Goal: Information Seeking & Learning: Learn about a topic

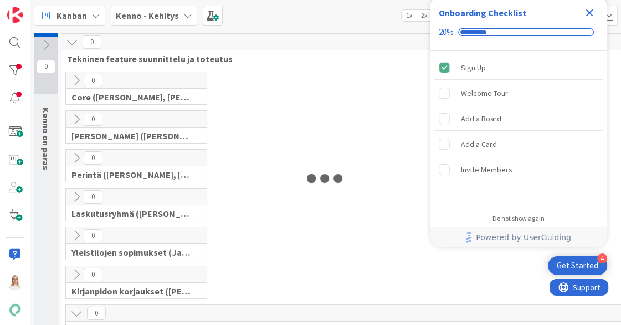
click at [591, 11] on icon "Close Checklist" at bounding box center [589, 12] width 7 height 7
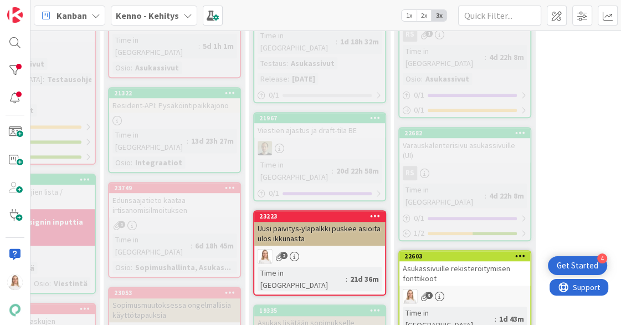
scroll to position [535, 257]
click at [318, 212] on div "23223" at bounding box center [322, 216] width 126 height 8
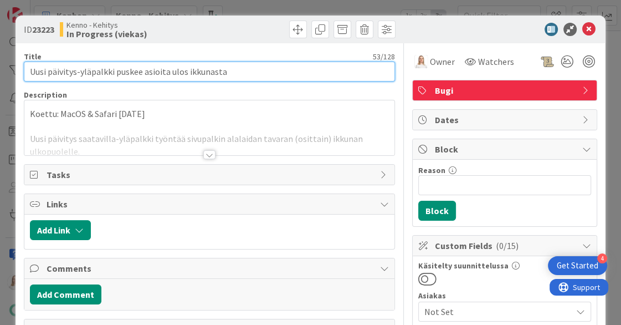
drag, startPoint x: 30, startPoint y: 72, endPoint x: 256, endPoint y: 72, distance: 225.6
click at [256, 72] on input "Uusi päivitys-yläpalkki puskee asioita ulos ikkunasta" at bounding box center [209, 72] width 371 height 20
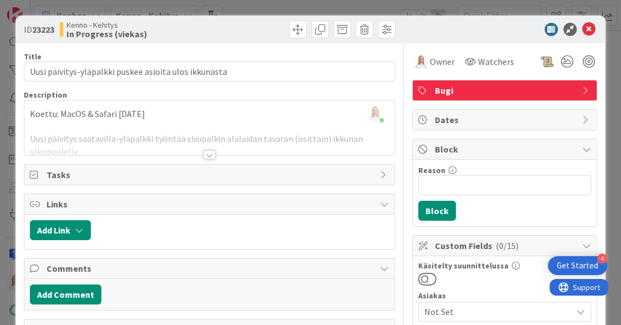
click at [29, 111] on div "[PERSON_NAME] just joined Koettu: MacOS & Safari [DATE] Uusi päivitys saatavill…" at bounding box center [209, 127] width 370 height 55
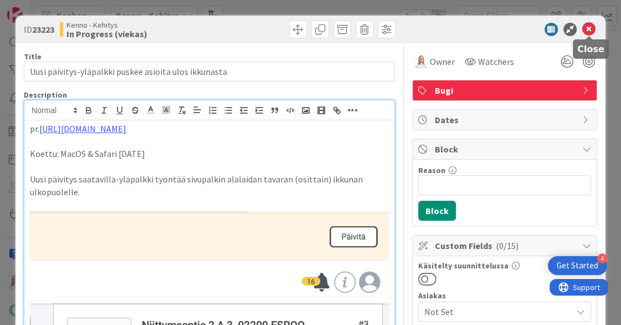
click at [588, 33] on icon at bounding box center [589, 29] width 13 height 13
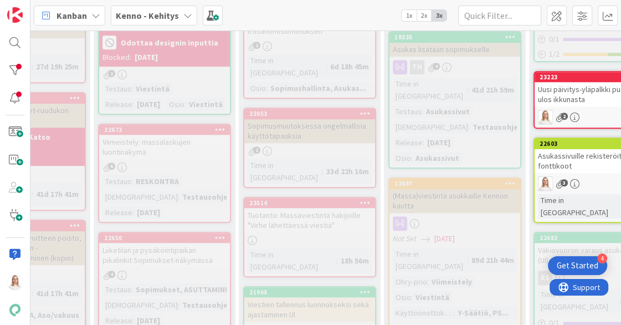
scroll to position [715, 121]
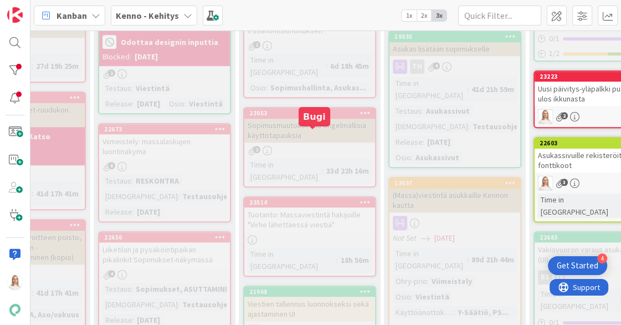
click at [310, 198] on div "23514" at bounding box center [312, 202] width 126 height 8
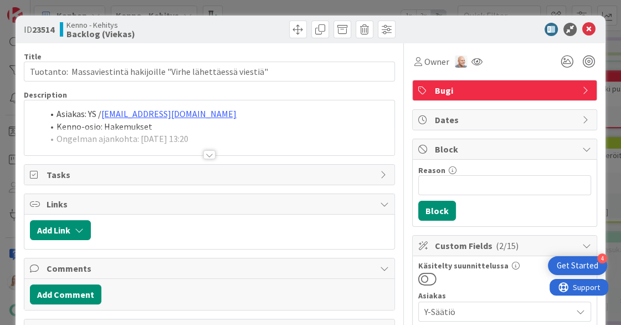
click at [207, 150] on div at bounding box center [209, 154] width 12 height 9
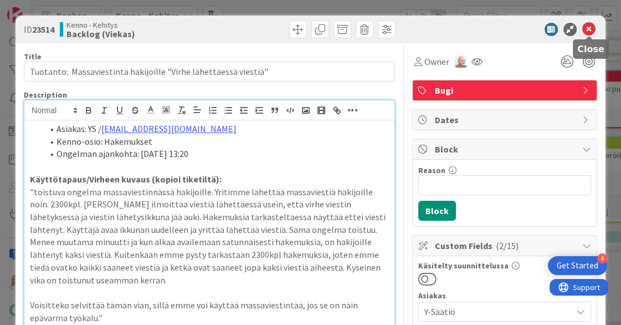
click at [589, 28] on icon at bounding box center [589, 29] width 13 height 13
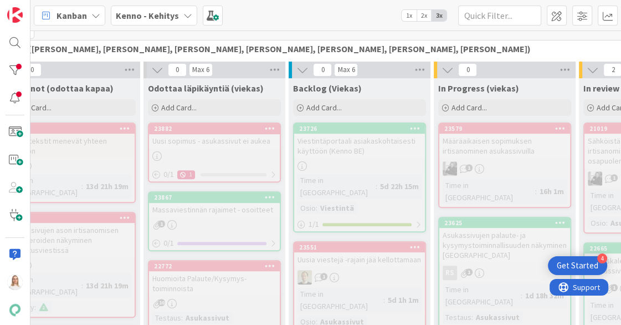
scroll to position [287, 72]
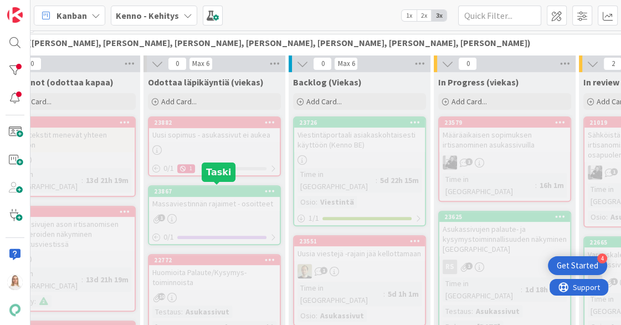
click at [210, 189] on div "23867" at bounding box center [217, 191] width 126 height 8
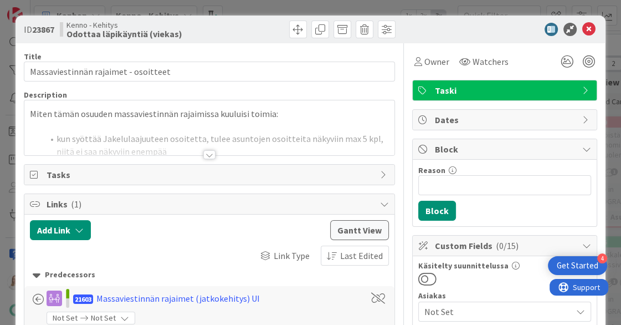
click at [208, 154] on div at bounding box center [209, 154] width 12 height 9
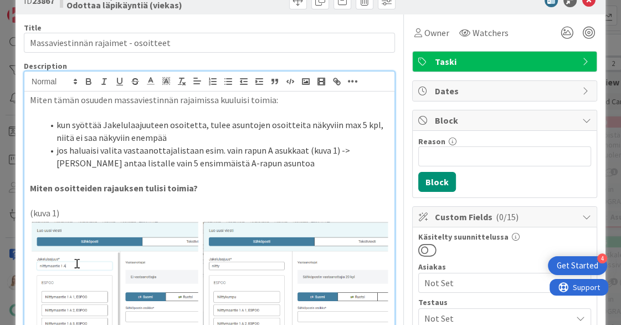
scroll to position [28, 0]
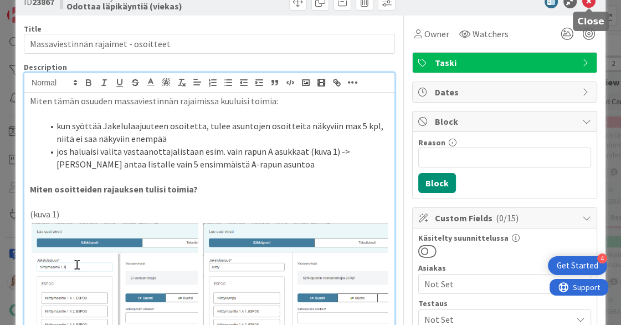
click at [592, 2] on icon at bounding box center [589, 1] width 13 height 13
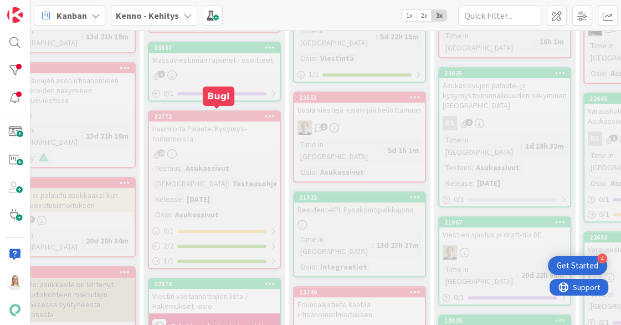
click at [213, 113] on div "22772" at bounding box center [217, 117] width 126 height 8
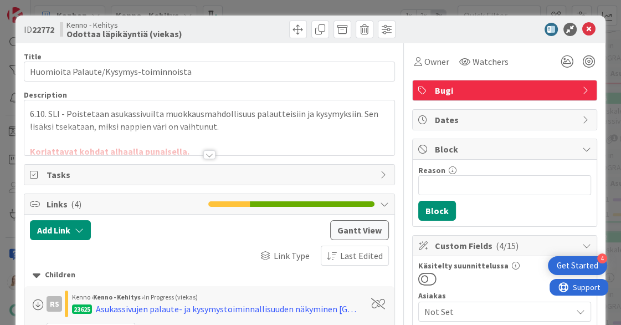
click at [208, 151] on div at bounding box center [209, 154] width 12 height 9
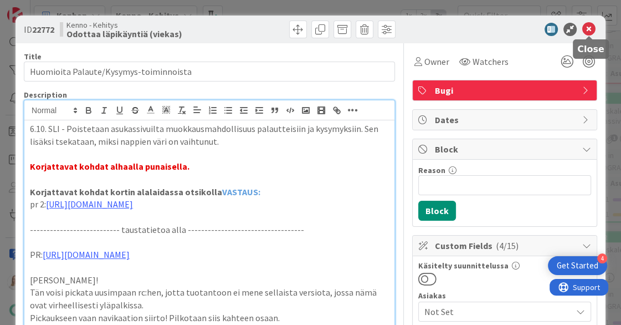
click at [592, 26] on icon at bounding box center [589, 29] width 13 height 13
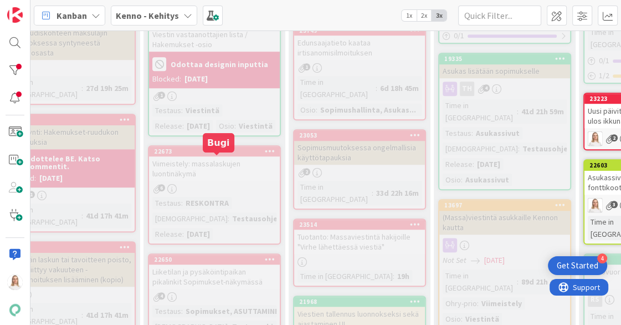
click at [213, 155] on div "22673" at bounding box center [217, 151] width 126 height 8
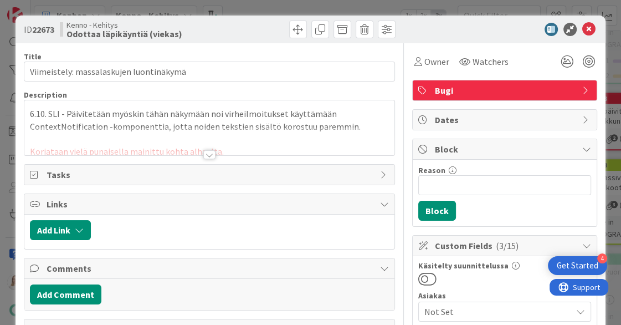
click at [205, 151] on div at bounding box center [209, 154] width 12 height 9
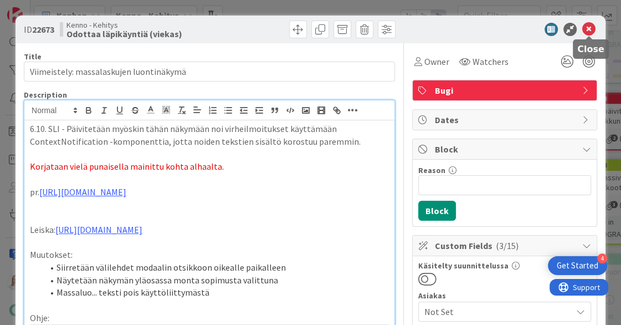
click at [591, 28] on icon at bounding box center [589, 29] width 13 height 13
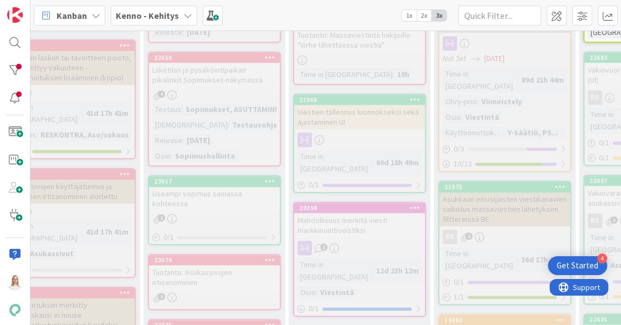
scroll to position [896, 72]
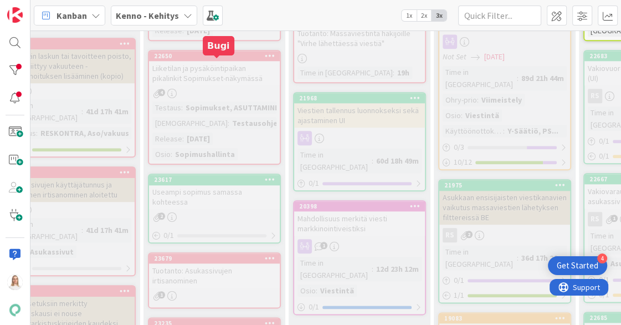
click at [222, 59] on div "22650" at bounding box center [217, 56] width 126 height 8
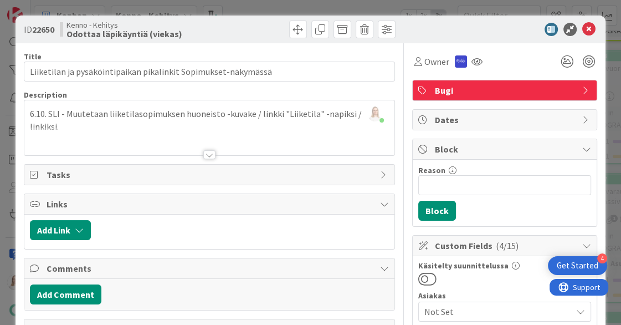
click at [212, 150] on div at bounding box center [209, 154] width 12 height 9
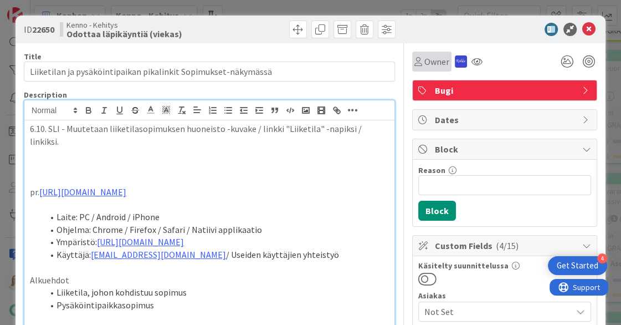
click at [427, 67] on span "Owner" at bounding box center [437, 61] width 25 height 13
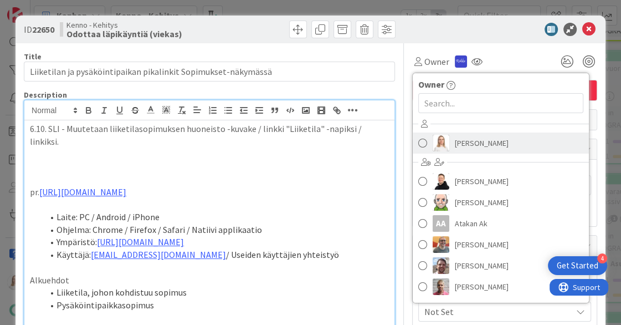
click at [451, 147] on link "[PERSON_NAME]" at bounding box center [501, 142] width 176 height 21
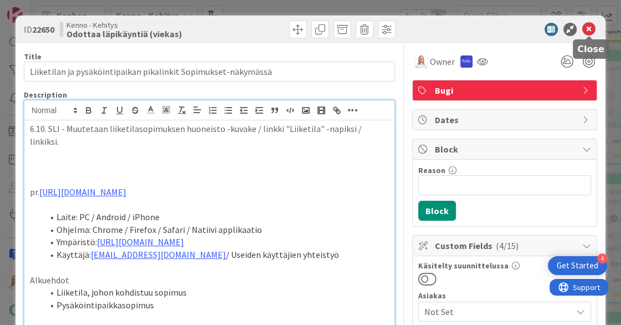
click at [587, 28] on icon at bounding box center [589, 29] width 13 height 13
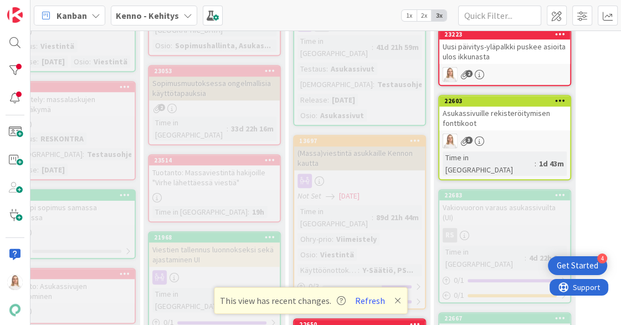
scroll to position [827, 217]
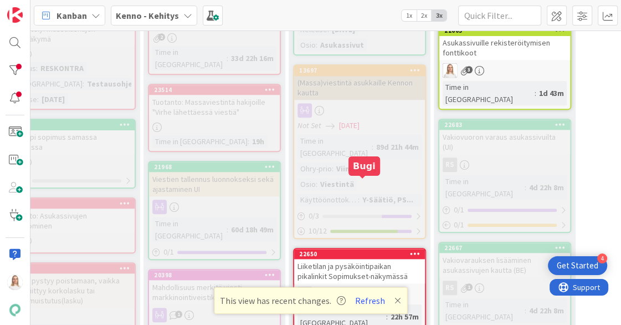
click at [359, 250] on div "22650" at bounding box center [362, 254] width 126 height 8
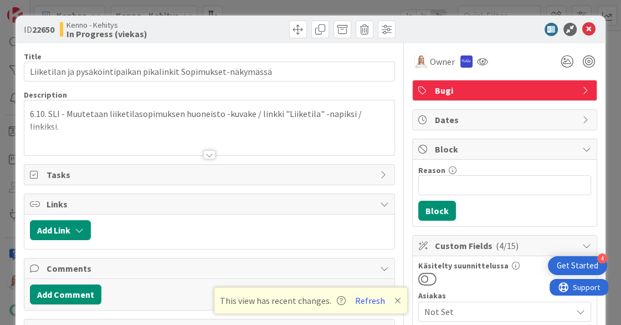
click at [213, 152] on div at bounding box center [209, 154] width 12 height 9
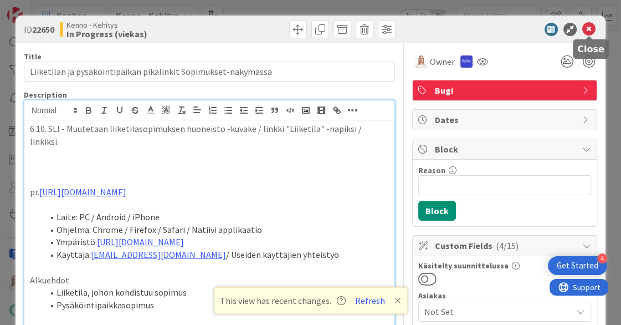
click at [590, 29] on icon at bounding box center [589, 29] width 13 height 13
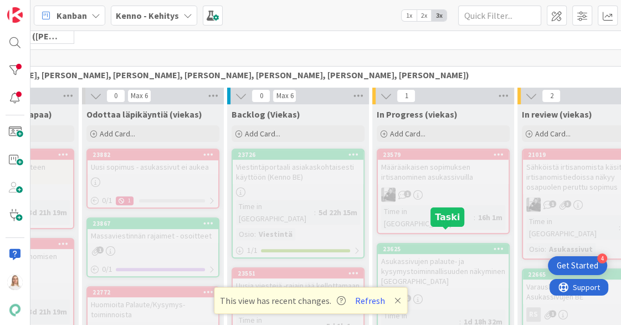
scroll to position [255, 133]
click at [158, 151] on div "23882" at bounding box center [156, 155] width 126 height 8
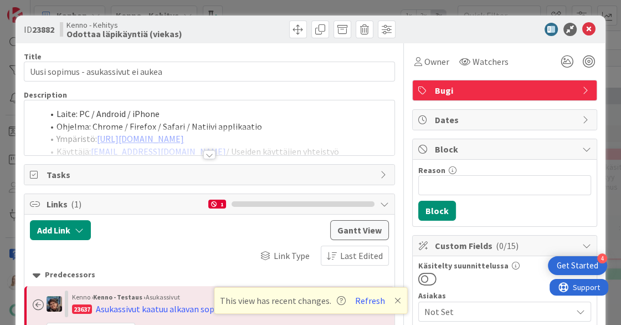
click at [211, 157] on div at bounding box center [209, 154] width 12 height 9
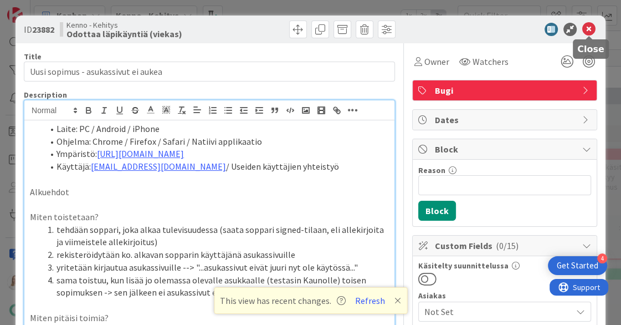
click at [590, 28] on icon at bounding box center [589, 29] width 13 height 13
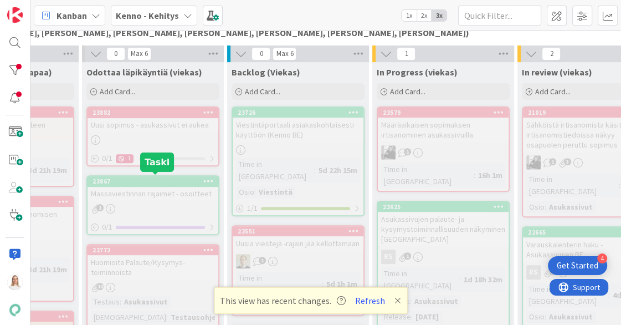
click at [144, 178] on div "23867" at bounding box center [156, 181] width 126 height 8
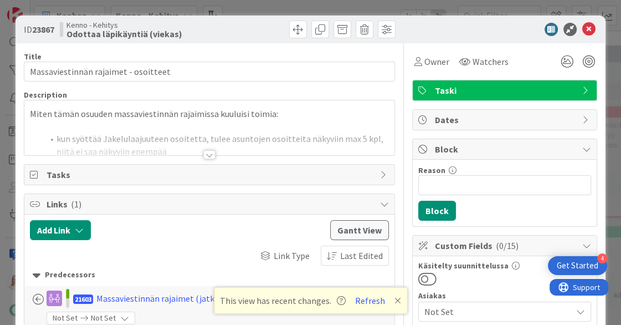
click at [211, 155] on div at bounding box center [209, 154] width 12 height 9
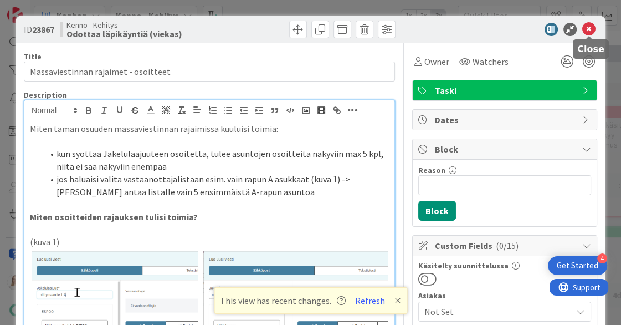
click at [586, 29] on icon at bounding box center [589, 29] width 13 height 13
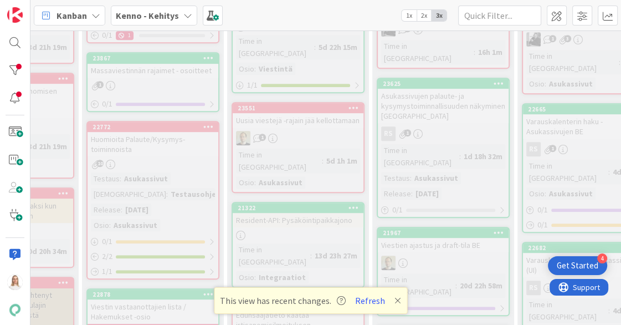
scroll to position [421, 132]
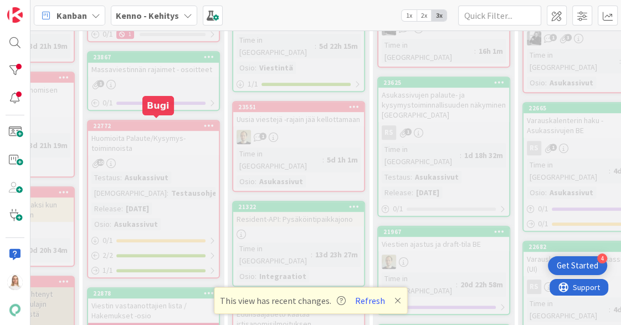
click at [164, 122] on div "22772" at bounding box center [156, 126] width 126 height 8
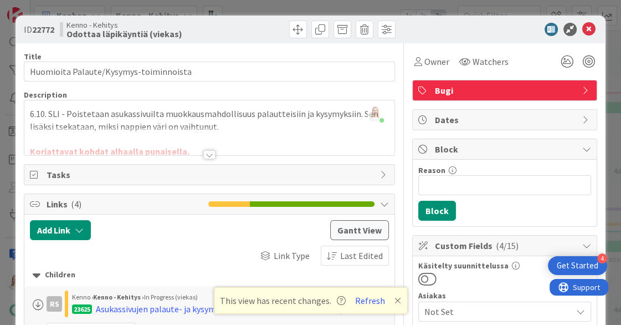
click at [207, 155] on div at bounding box center [209, 154] width 12 height 9
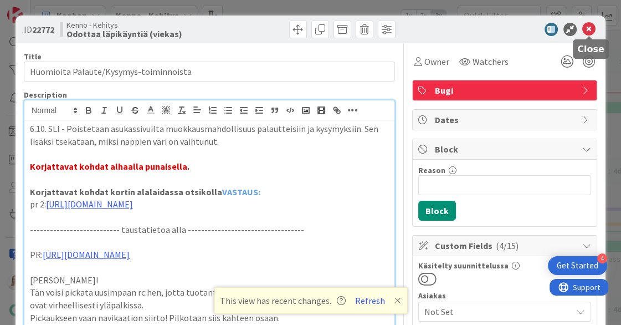
click at [592, 27] on icon at bounding box center [589, 29] width 13 height 13
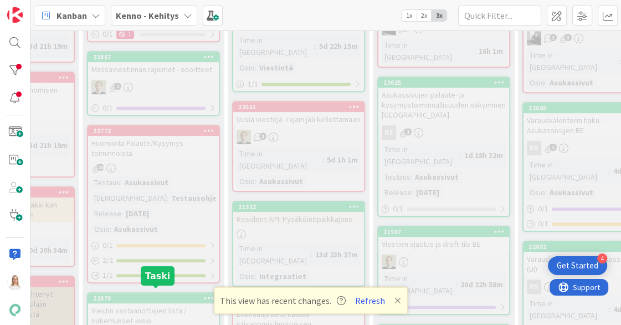
scroll to position [415, 132]
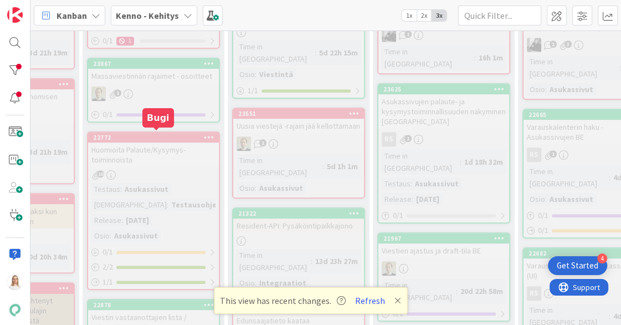
click at [155, 134] on div "22772" at bounding box center [156, 138] width 126 height 8
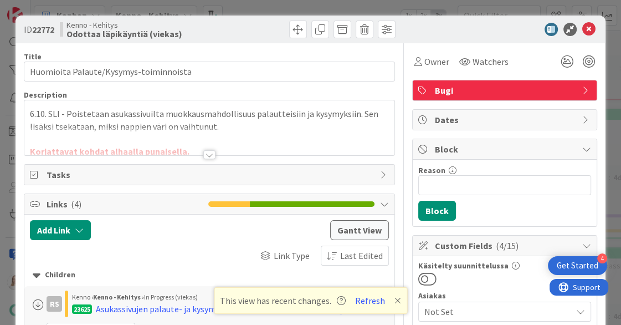
click at [206, 153] on div at bounding box center [209, 154] width 12 height 9
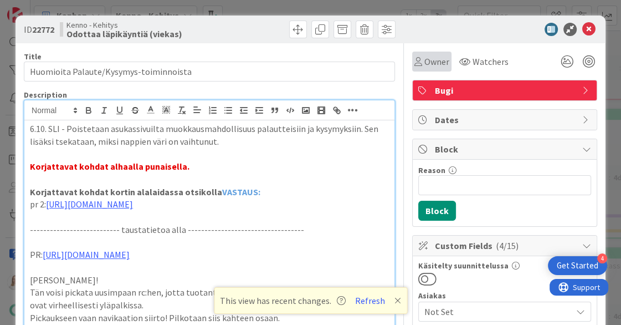
click at [434, 55] on span "Owner" at bounding box center [437, 61] width 25 height 13
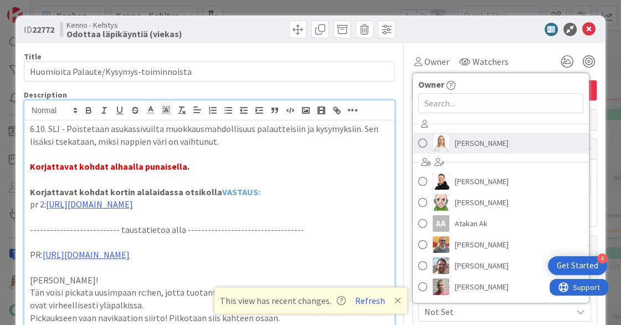
click at [462, 136] on span "[PERSON_NAME]" at bounding box center [482, 143] width 54 height 17
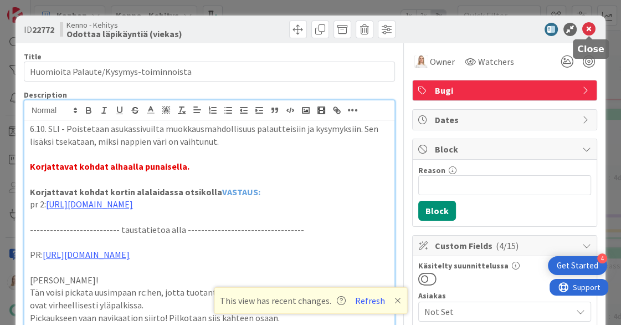
click at [586, 24] on icon at bounding box center [589, 29] width 13 height 13
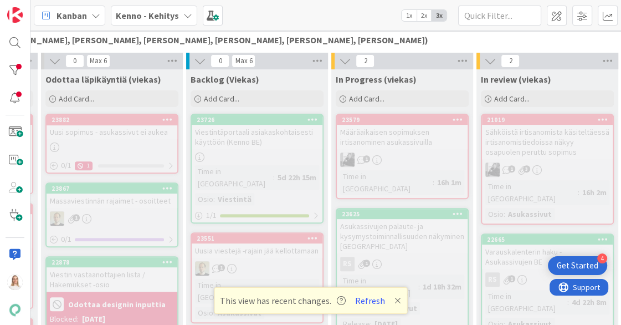
scroll to position [291, 174]
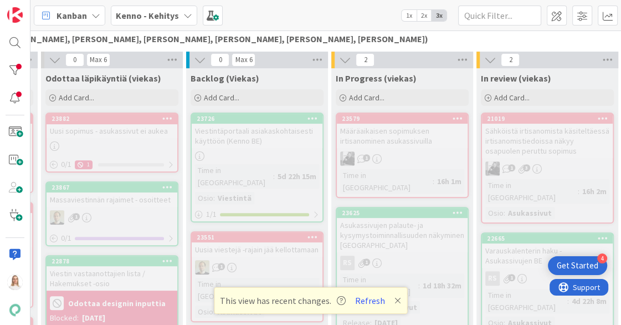
click at [397, 299] on icon at bounding box center [398, 300] width 7 height 9
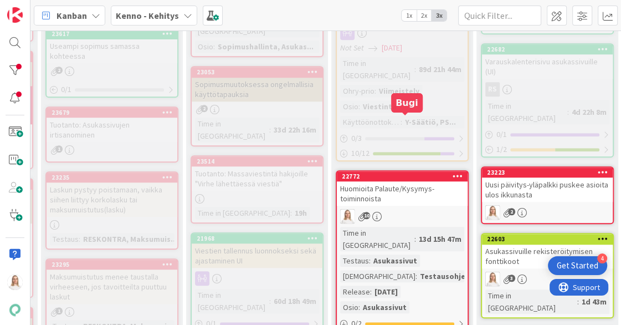
scroll to position [723, 174]
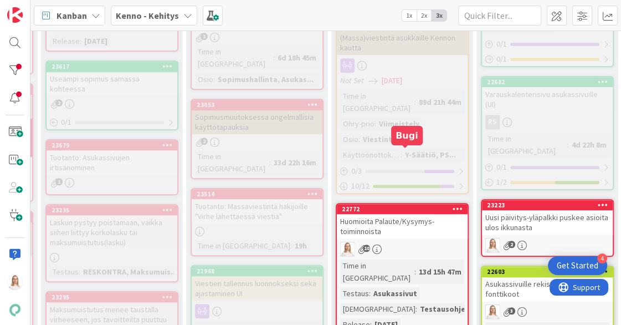
click at [395, 205] on div "22772" at bounding box center [405, 209] width 126 height 8
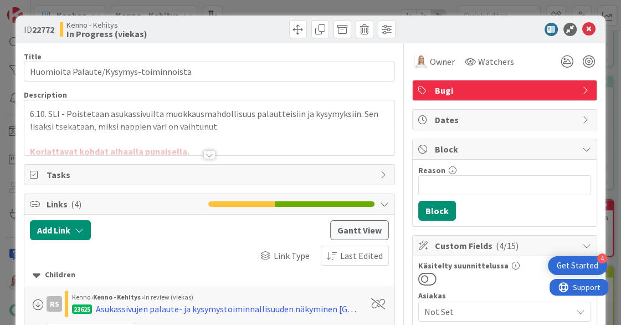
click at [212, 151] on div at bounding box center [209, 154] width 12 height 9
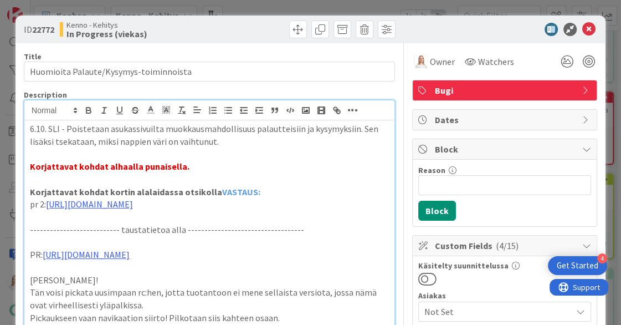
drag, startPoint x: 33, startPoint y: 31, endPoint x: 58, endPoint y: 31, distance: 24.9
click at [58, 31] on div "ID 22772 [PERSON_NAME] In Progress (viekas)" at bounding box center [115, 30] width 183 height 18
copy span "22772"
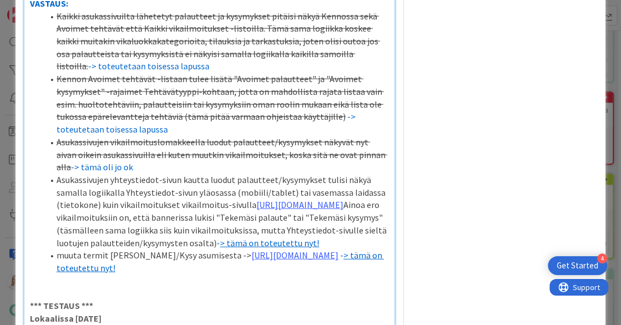
scroll to position [1925, 0]
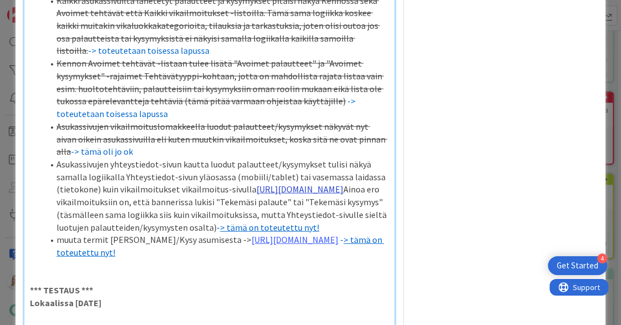
click at [257, 183] on link "[URL][DOMAIN_NAME]" at bounding box center [300, 188] width 87 height 11
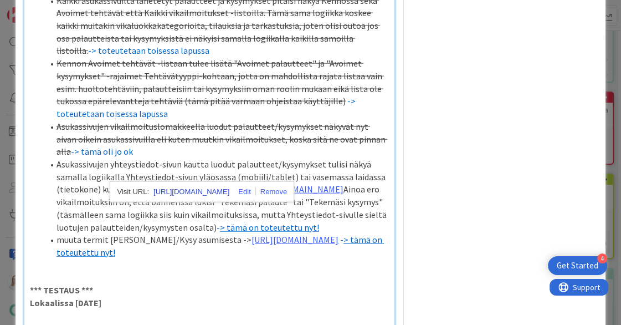
click at [201, 187] on link "[URL][DOMAIN_NAME]" at bounding box center [192, 192] width 76 height 14
click at [252, 234] on link "[URL][DOMAIN_NAME]" at bounding box center [295, 239] width 87 height 11
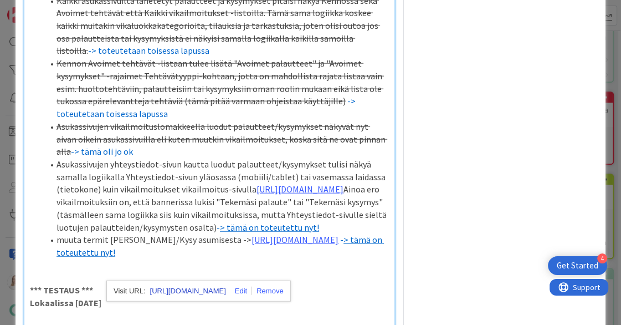
click at [188, 284] on link "[URL][DOMAIN_NAME]" at bounding box center [188, 291] width 76 height 14
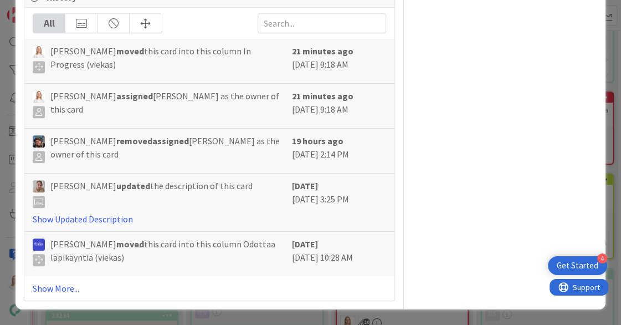
scroll to position [3554, 0]
click at [48, 285] on link "Show More..." at bounding box center [210, 288] width 354 height 13
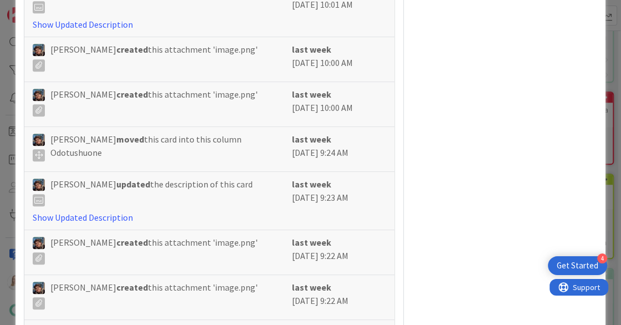
scroll to position [3942, 0]
click at [90, 29] on link "Show Updated Description" at bounding box center [83, 23] width 100 height 11
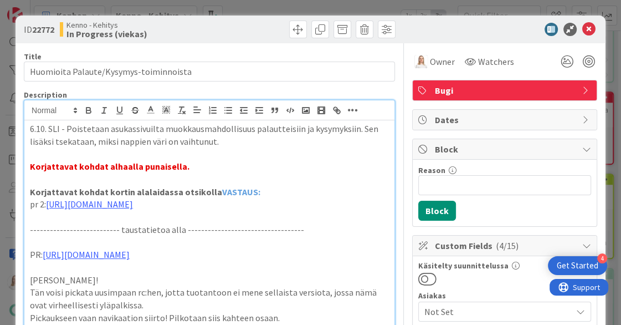
scroll to position [0, 0]
